Goal: Task Accomplishment & Management: Complete application form

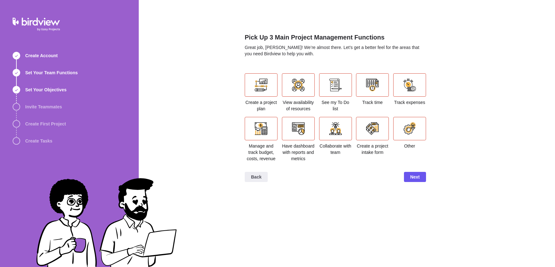
click at [330, 147] on div "Collaborate with team" at bounding box center [335, 136] width 33 height 39
click at [332, 135] on div at bounding box center [335, 128] width 13 height 13
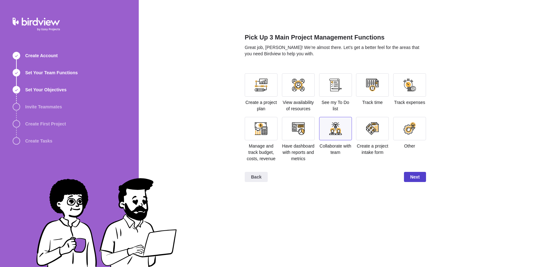
click at [411, 181] on span "Next" at bounding box center [415, 177] width 9 height 8
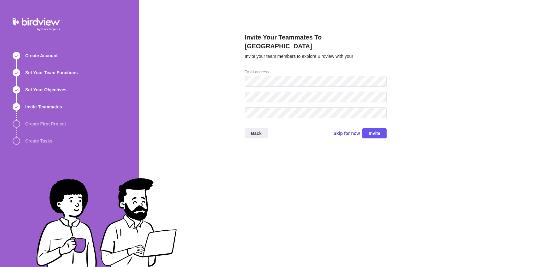
click at [334, 130] on span "Skip for now" at bounding box center [347, 133] width 27 height 6
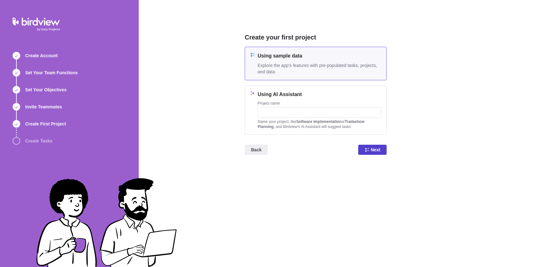
click at [371, 152] on span "Next" at bounding box center [375, 150] width 9 height 8
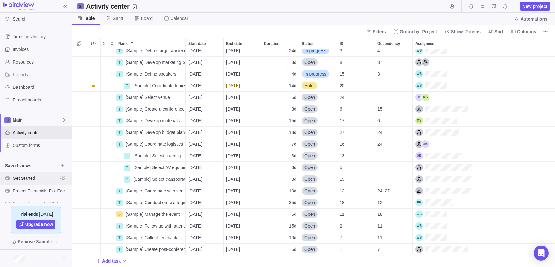
scroll to position [24, 0]
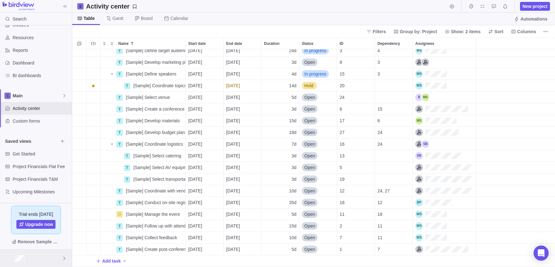
click at [27, 258] on div at bounding box center [36, 257] width 72 height 17
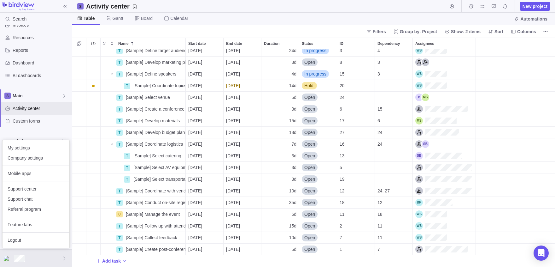
click at [551, 30] on body "Search Time logs history Invoices Resources Reports Dashboard BI dashboards Mai…" at bounding box center [277, 133] width 555 height 267
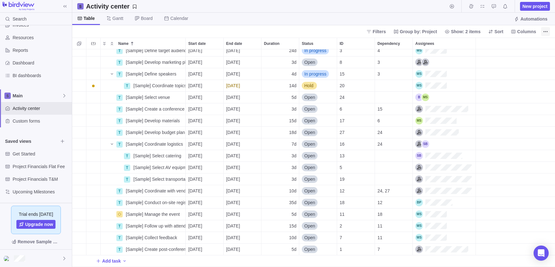
click at [550, 31] on span "More actions" at bounding box center [546, 31] width 9 height 9
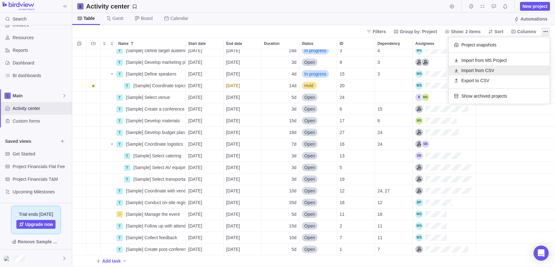
click at [488, 75] on div "Import from CSV" at bounding box center [499, 70] width 101 height 10
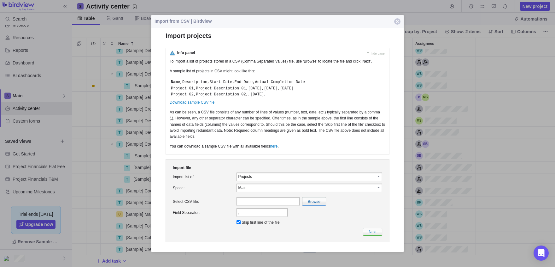
scroll to position [0, 0]
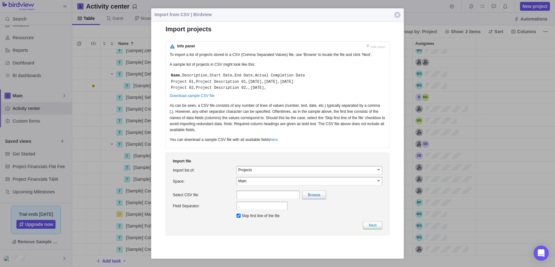
click at [265, 172] on input "Projects" at bounding box center [307, 169] width 137 height 5
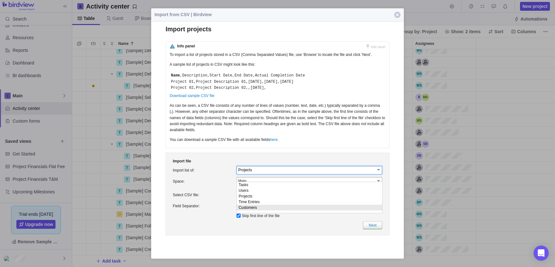
click at [262, 209] on li "Customers" at bounding box center [309, 208] width 145 height 6
type input "Customers"
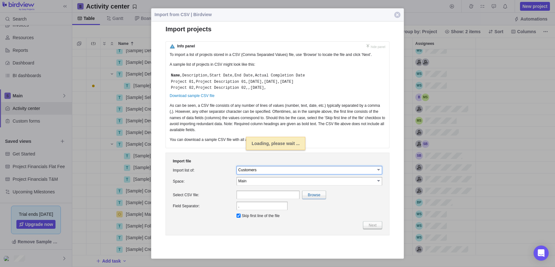
click at [312, 175] on td "Customers select" at bounding box center [309, 169] width 148 height 11
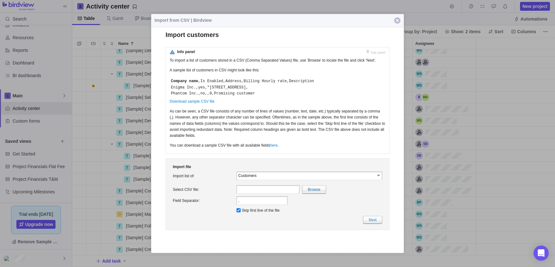
click at [398, 21] on span "button" at bounding box center [397, 20] width 6 height 6
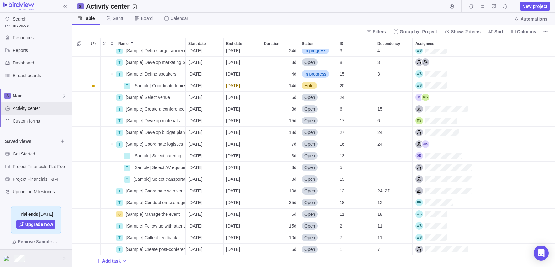
click at [39, 252] on div at bounding box center [36, 257] width 72 height 17
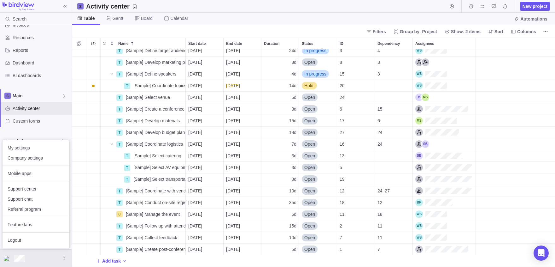
click at [257, 22] on body "Search Time logs history Invoices Resources Reports Dashboard BI dashboards Mai…" at bounding box center [277, 133] width 555 height 267
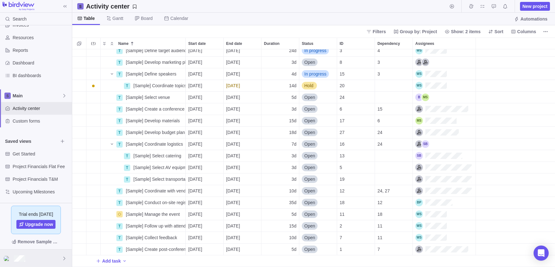
click at [24, 253] on div at bounding box center [36, 257] width 72 height 17
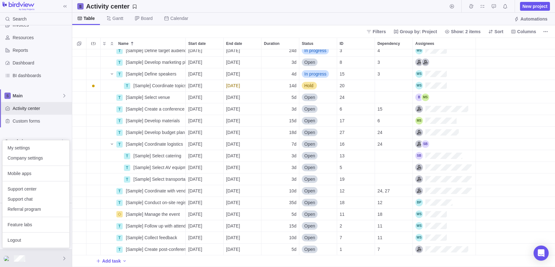
click at [542, 33] on body "Search Time logs history Invoices Resources Reports Dashboard BI dashboards Mai…" at bounding box center [277, 133] width 555 height 267
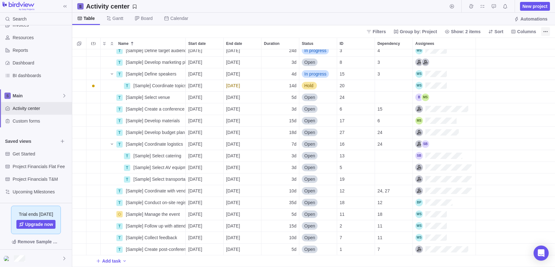
click at [550, 30] on span "More actions" at bounding box center [546, 31] width 9 height 9
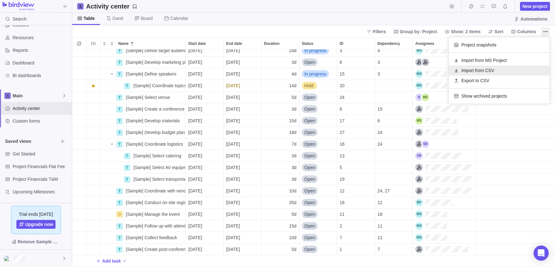
click at [474, 68] on span "Import from CSV" at bounding box center [478, 70] width 33 height 6
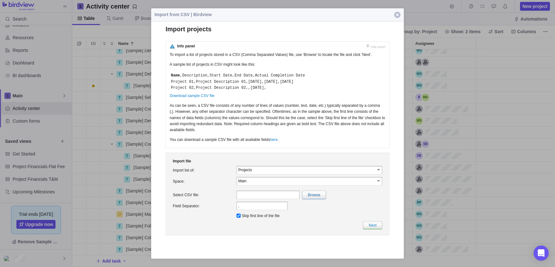
click at [398, 15] on span "button" at bounding box center [397, 15] width 6 height 6
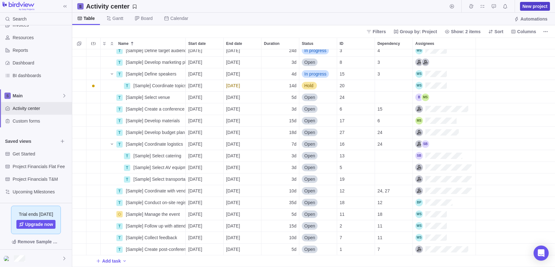
click at [536, 6] on span "New project" at bounding box center [535, 6] width 25 height 6
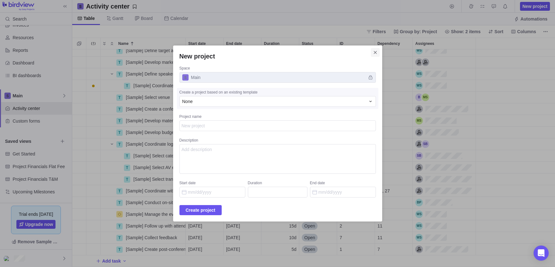
click at [377, 54] on icon "Close" at bounding box center [375, 52] width 3 height 3
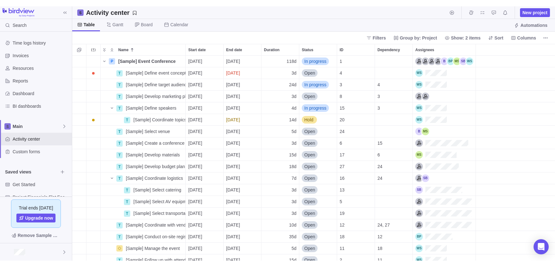
scroll to position [217, 483]
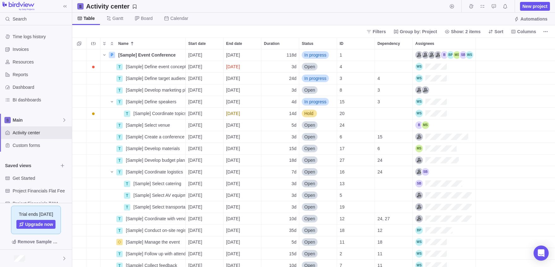
click at [549, 26] on div "Filters Group by: Project Show: 2 items Sort Columns" at bounding box center [313, 31] width 483 height 12
click at [547, 30] on icon "More actions" at bounding box center [545, 31] width 5 height 5
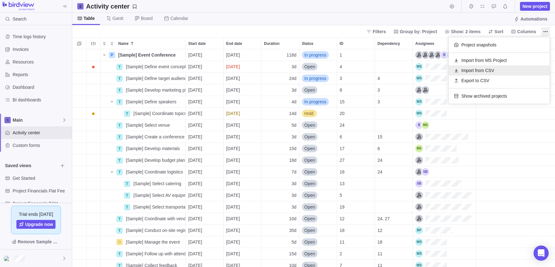
click at [508, 70] on div "Import from CSV" at bounding box center [499, 70] width 101 height 10
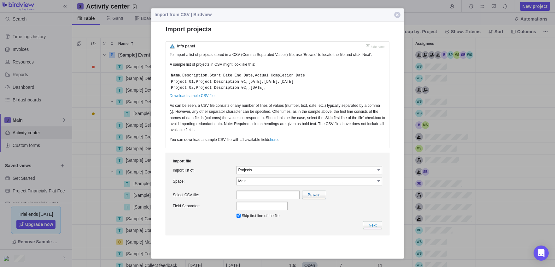
scroll to position [0, 0]
click at [249, 171] on table "Import file Import list of: Projects select Tasks Users Projects Time Entries C…" at bounding box center [278, 193] width 212 height 73
click at [294, 172] on input "Projects" at bounding box center [307, 169] width 137 height 5
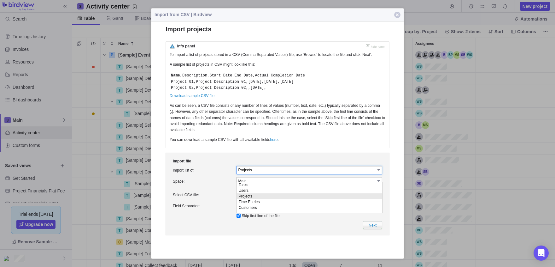
click at [281, 195] on li "Projects" at bounding box center [309, 196] width 145 height 6
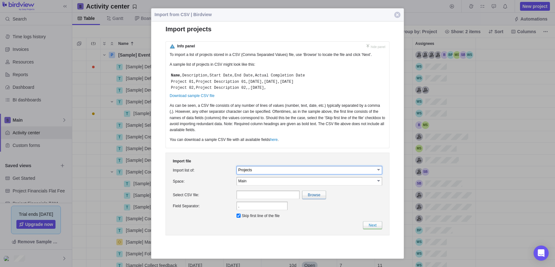
click at [281, 174] on table "Projects select" at bounding box center [310, 170] width 146 height 9
click at [280, 173] on td "Projects" at bounding box center [306, 169] width 139 height 7
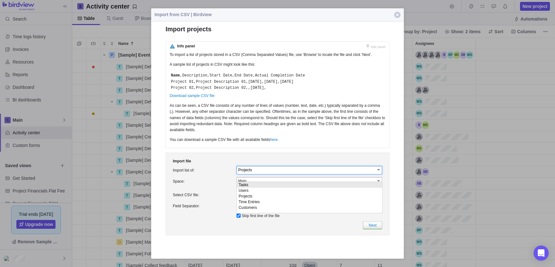
click at [276, 187] on li "Tasks" at bounding box center [309, 185] width 145 height 6
type input "Tasks"
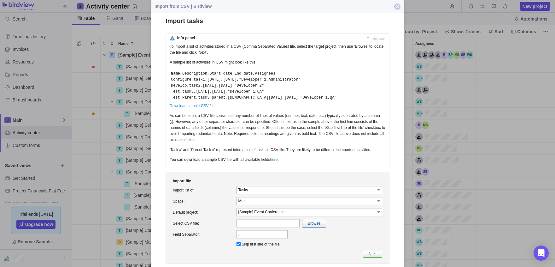
click at [254, 203] on td "Main select Main" at bounding box center [309, 200] width 148 height 11
click at [254, 204] on td "Main" at bounding box center [306, 200] width 139 height 7
click at [254, 203] on input "Main" at bounding box center [307, 200] width 137 height 5
click at [254, 192] on input "Tasks" at bounding box center [307, 189] width 137 height 5
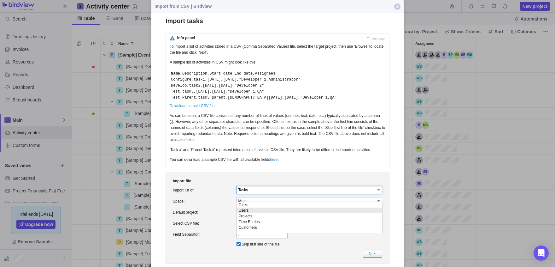
click at [253, 209] on li "Users" at bounding box center [309, 210] width 145 height 6
type input "Users"
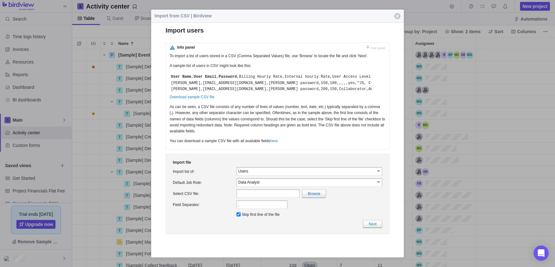
click at [251, 175] on table "Users select" at bounding box center [310, 171] width 146 height 9
click at [249, 174] on input "Users" at bounding box center [307, 170] width 137 height 5
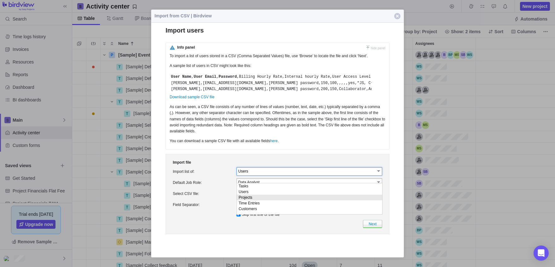
click at [253, 198] on li "Projects" at bounding box center [309, 197] width 145 height 6
type input "Projects"
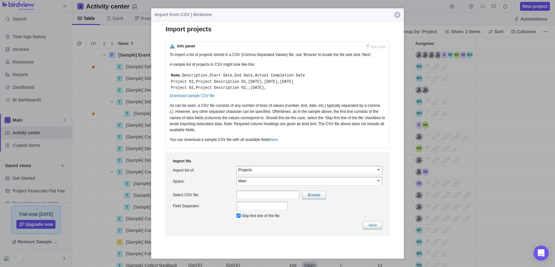
click at [395, 16] on span "button" at bounding box center [397, 15] width 6 height 6
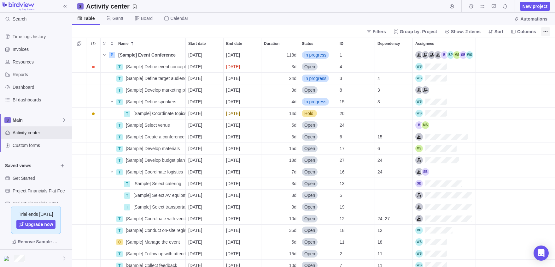
click at [545, 32] on icon "More actions" at bounding box center [545, 31] width 5 height 5
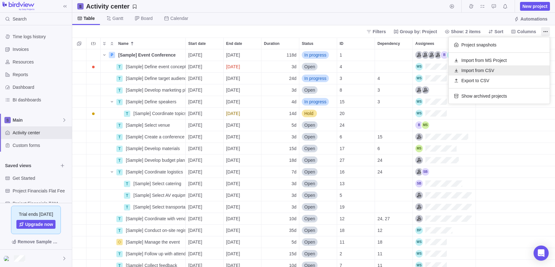
click at [487, 68] on span "Import from CSV" at bounding box center [478, 70] width 33 height 6
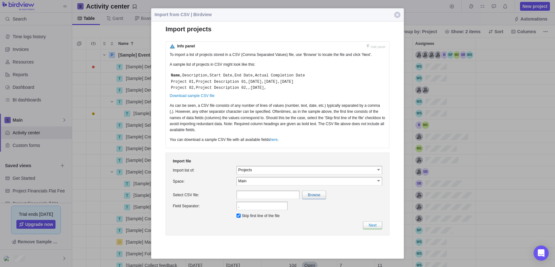
click at [257, 173] on td "Projects" at bounding box center [306, 169] width 139 height 7
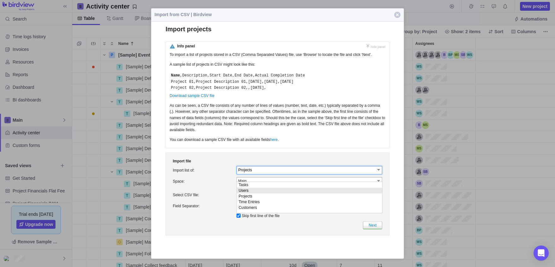
click at [250, 192] on li "Users" at bounding box center [309, 190] width 145 height 6
type input "Users"
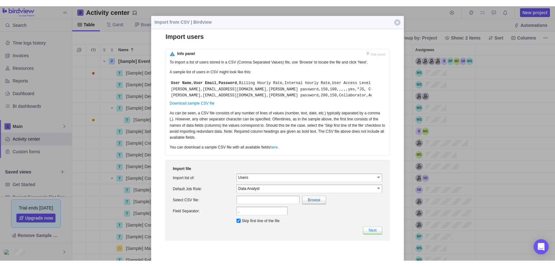
scroll to position [217, 483]
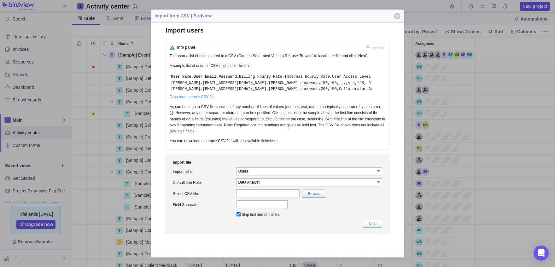
click at [282, 198] on input "text" at bounding box center [268, 193] width 63 height 9
click at [248, 185] on input "Data Analyst" at bounding box center [307, 181] width 137 height 5
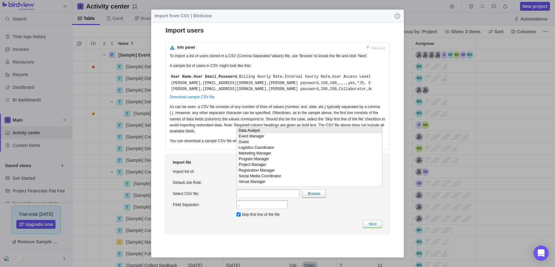
click at [214, 177] on td "Import list of:" at bounding box center [204, 171] width 64 height 11
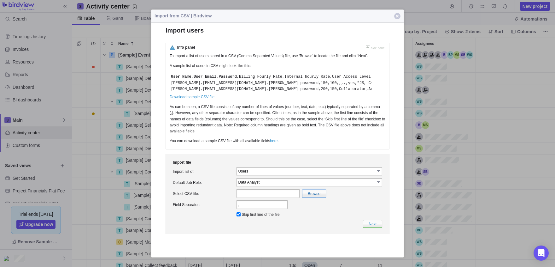
click at [310, 197] on input "file" at bounding box center [176, 193] width 299 height 8
type input "C:\fakepath\UsersImport(1).csv"
type input "UsersImport(1).csv"
click at [258, 185] on input "Data Analyst" at bounding box center [307, 181] width 137 height 5
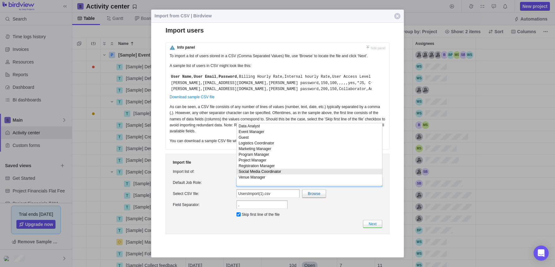
click at [243, 174] on li "Social Media Coordinator" at bounding box center [309, 172] width 145 height 6
type input "Social Media Coordinator"
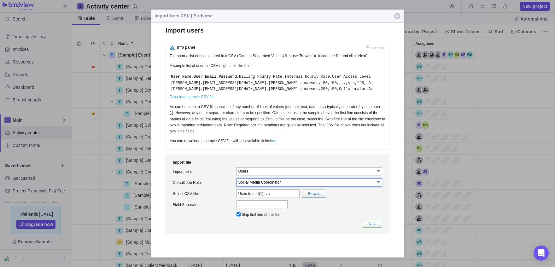
click at [379, 228] on link "Next" at bounding box center [372, 224] width 19 height 8
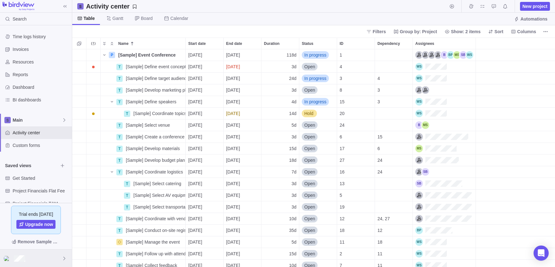
click at [35, 259] on div at bounding box center [36, 257] width 72 height 17
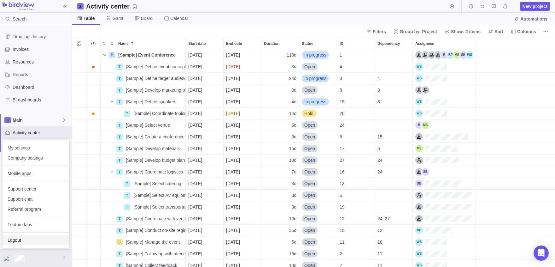
click at [31, 240] on span "Logout" at bounding box center [36, 240] width 57 height 6
